Goal: Find specific page/section: Find specific page/section

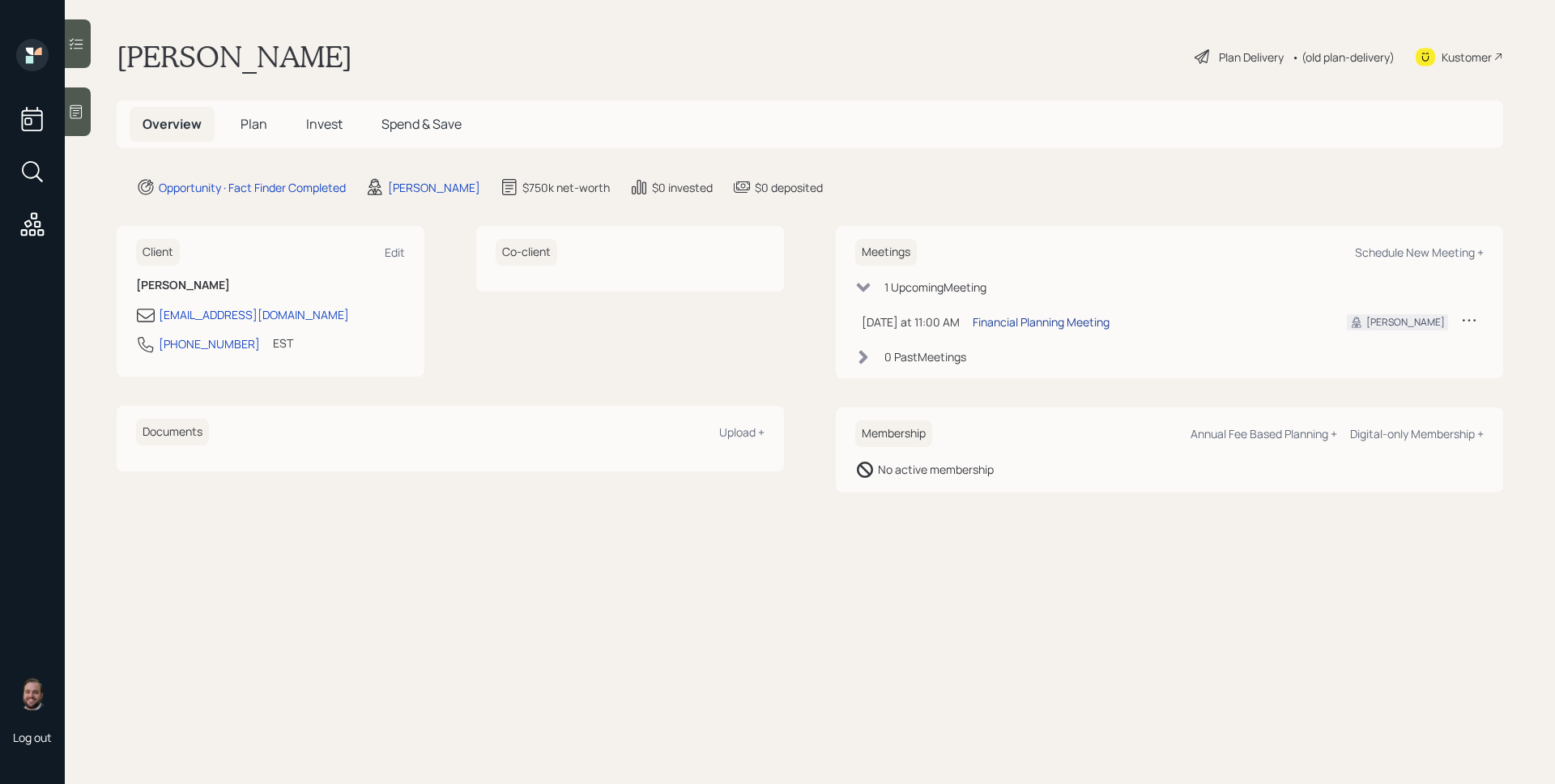
click at [1049, 321] on div "Financial Planning Meeting" at bounding box center [1041, 321] width 137 height 17
click at [81, 105] on icon at bounding box center [76, 112] width 12 height 13
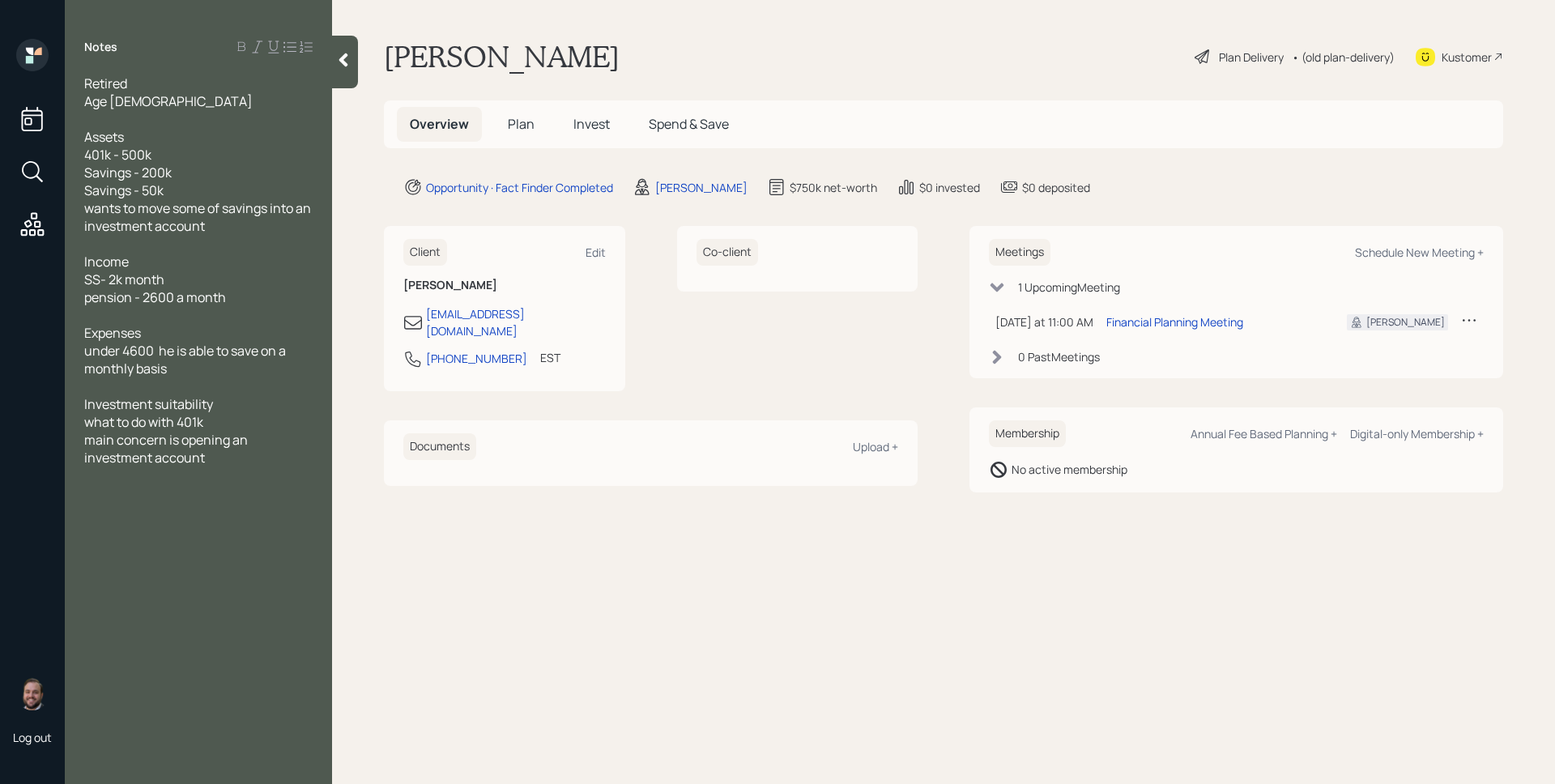
click at [877, 42] on div "[PERSON_NAME] Plan Delivery • (old plan-delivery) Kustomer" at bounding box center [943, 56] width 1119 height 35
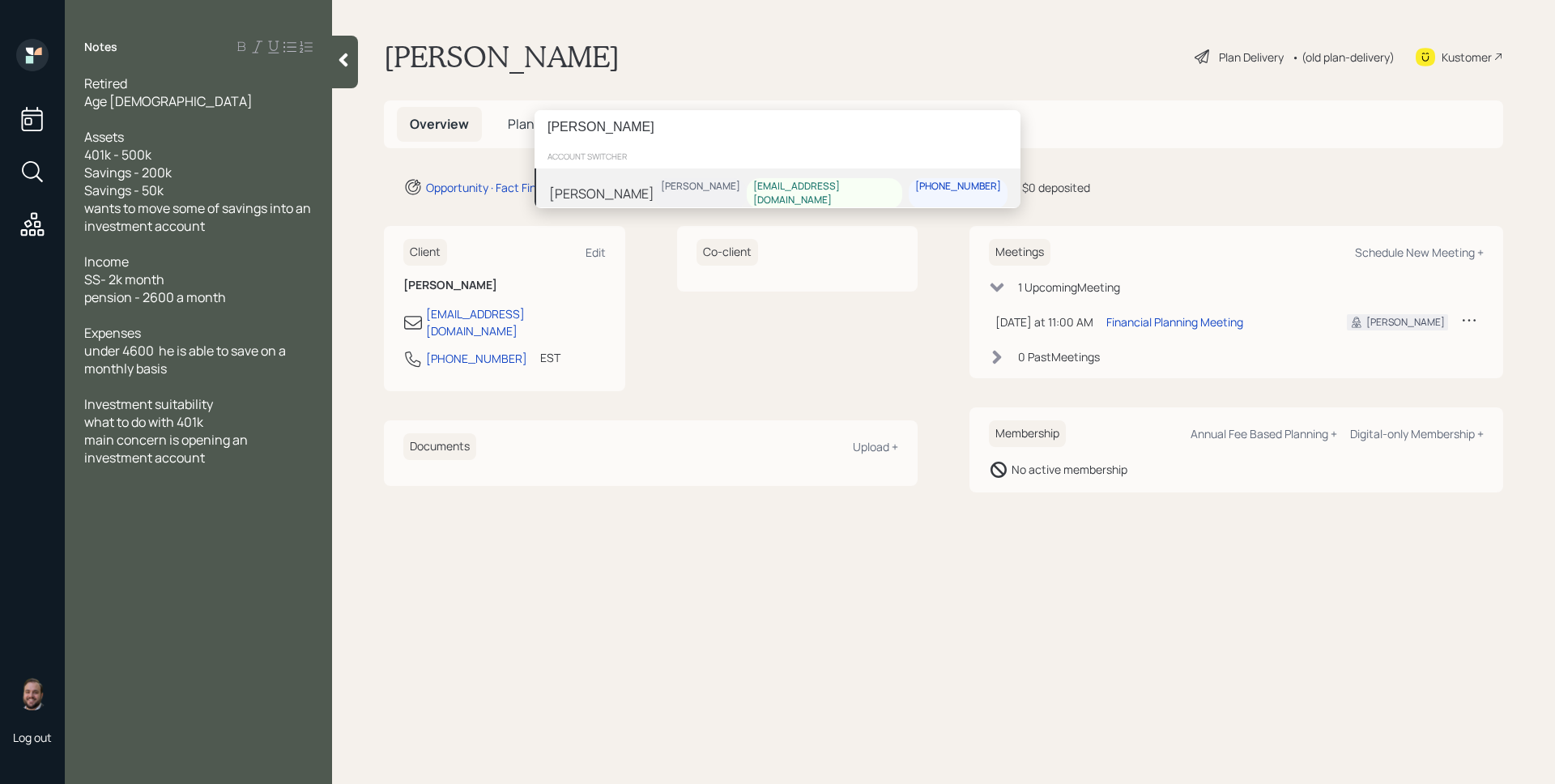
type input "[PERSON_NAME]"
click at [702, 184] on div "[PERSON_NAME] [PERSON_NAME] [EMAIL_ADDRESS][DOMAIN_NAME] [PHONE_NUMBER]" at bounding box center [778, 194] width 486 height 50
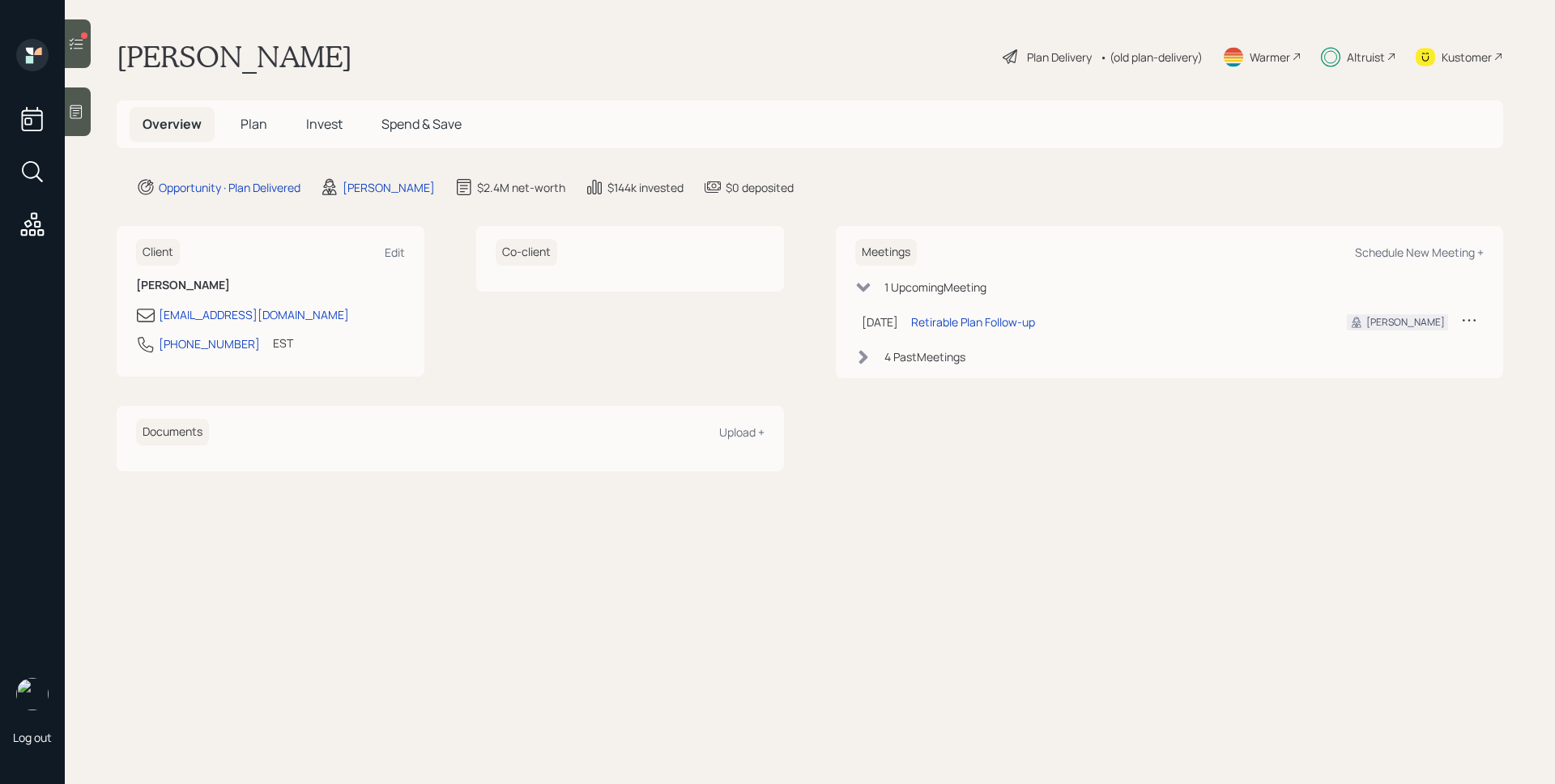
click at [86, 45] on div at bounding box center [77, 44] width 26 height 49
